Goal: Information Seeking & Learning: Learn about a topic

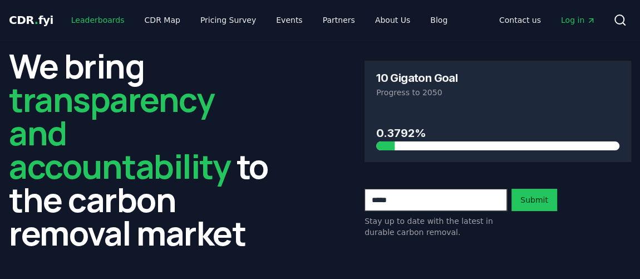
click at [114, 22] on link "Leaderboards" at bounding box center [97, 20] width 71 height 20
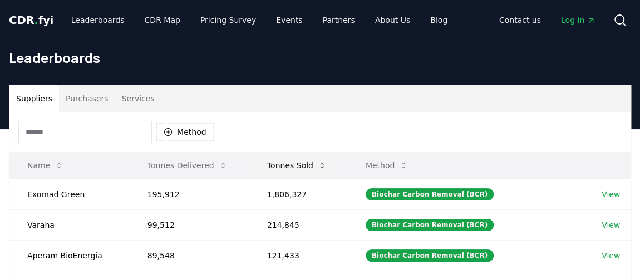
click at [301, 165] on button "Tonnes Sold" at bounding box center [296, 165] width 77 height 22
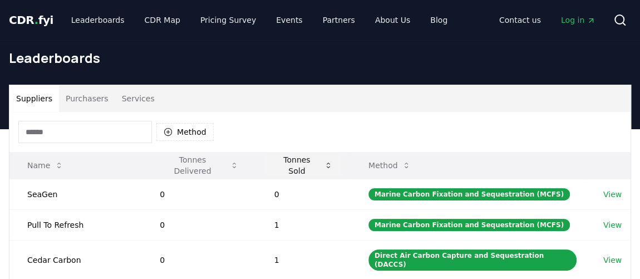
click at [301, 165] on button "Tonnes Sold" at bounding box center [304, 165] width 76 height 22
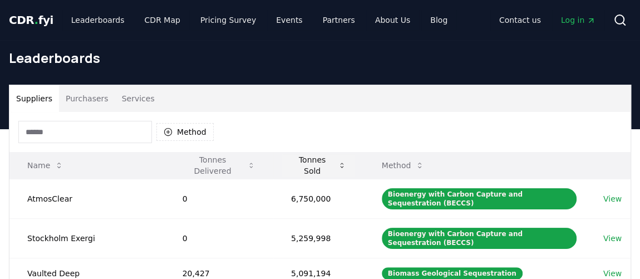
scroll to position [50, 0]
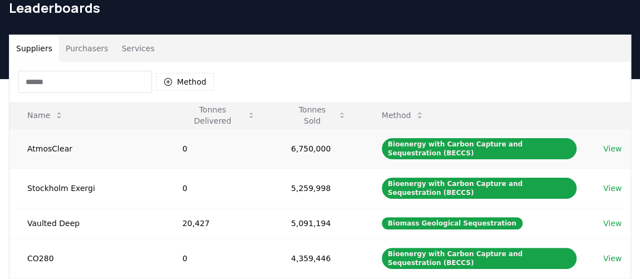
click at [613, 146] on link "View" at bounding box center [612, 148] width 18 height 11
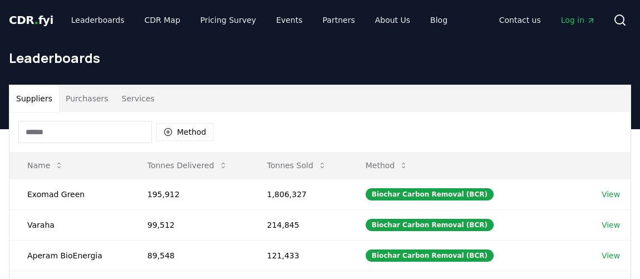
scroll to position [50, 0]
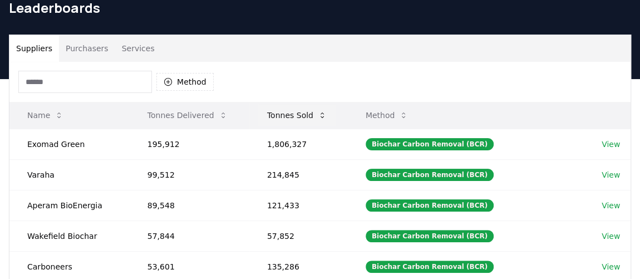
click at [311, 116] on button "Tonnes Sold" at bounding box center [296, 115] width 77 height 22
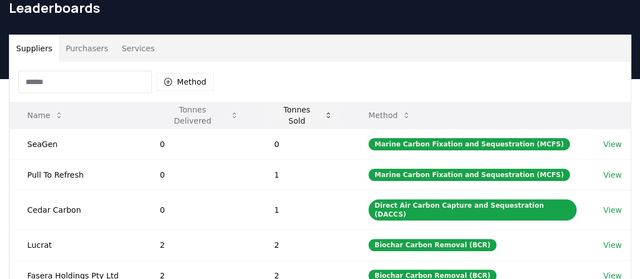
click at [311, 116] on button "Tonnes Sold" at bounding box center [304, 115] width 76 height 22
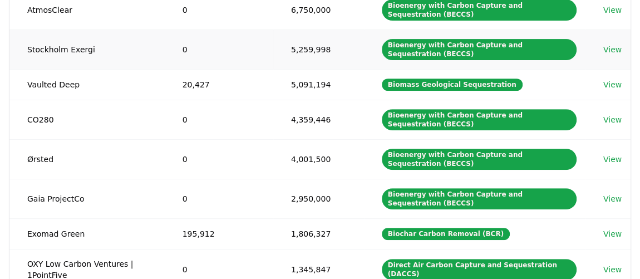
scroll to position [202, 0]
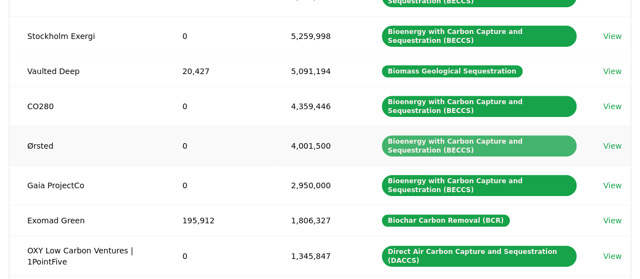
click at [473, 147] on div "Bioenergy with Carbon Capture and Sequestration (BECCS)" at bounding box center [479, 145] width 195 height 21
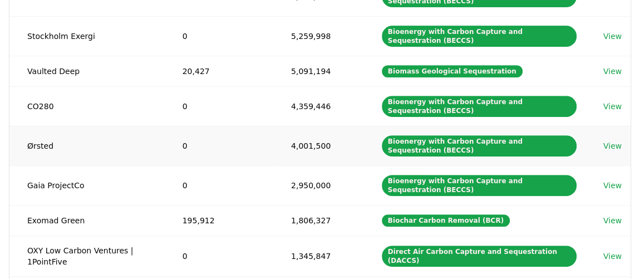
click at [621, 143] on link "View" at bounding box center [612, 145] width 18 height 11
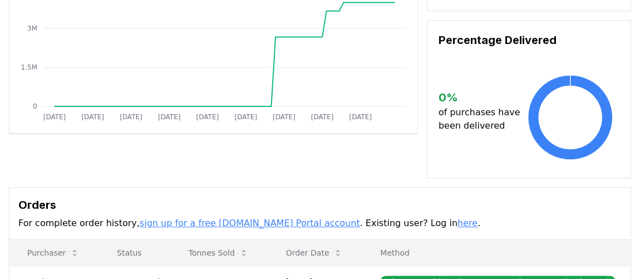
scroll to position [202, 0]
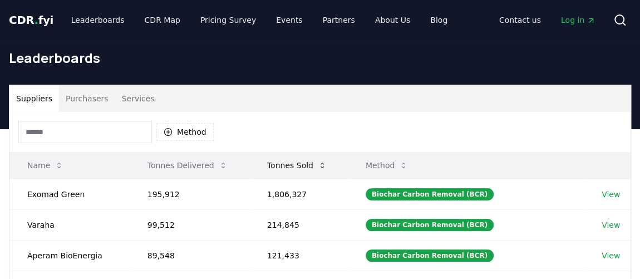
click at [280, 166] on button "Tonnes Sold" at bounding box center [296, 165] width 77 height 22
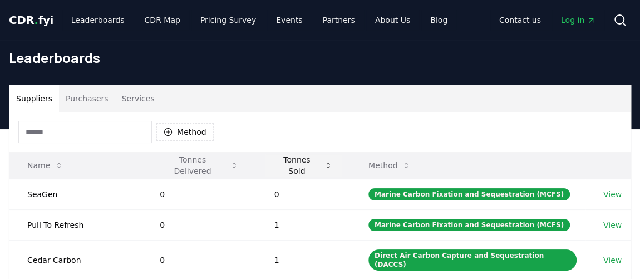
click at [280, 166] on button "Tonnes Sold" at bounding box center [304, 165] width 76 height 22
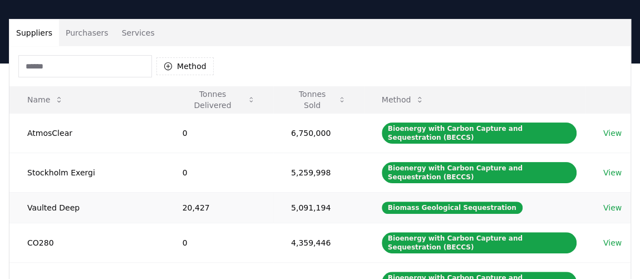
scroll to position [101, 0]
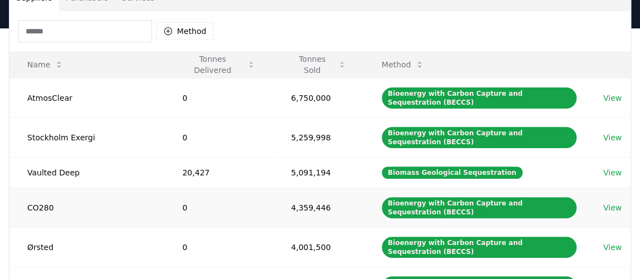
click at [607, 207] on link "View" at bounding box center [612, 207] width 18 height 11
